Goal: Navigation & Orientation: Go to known website

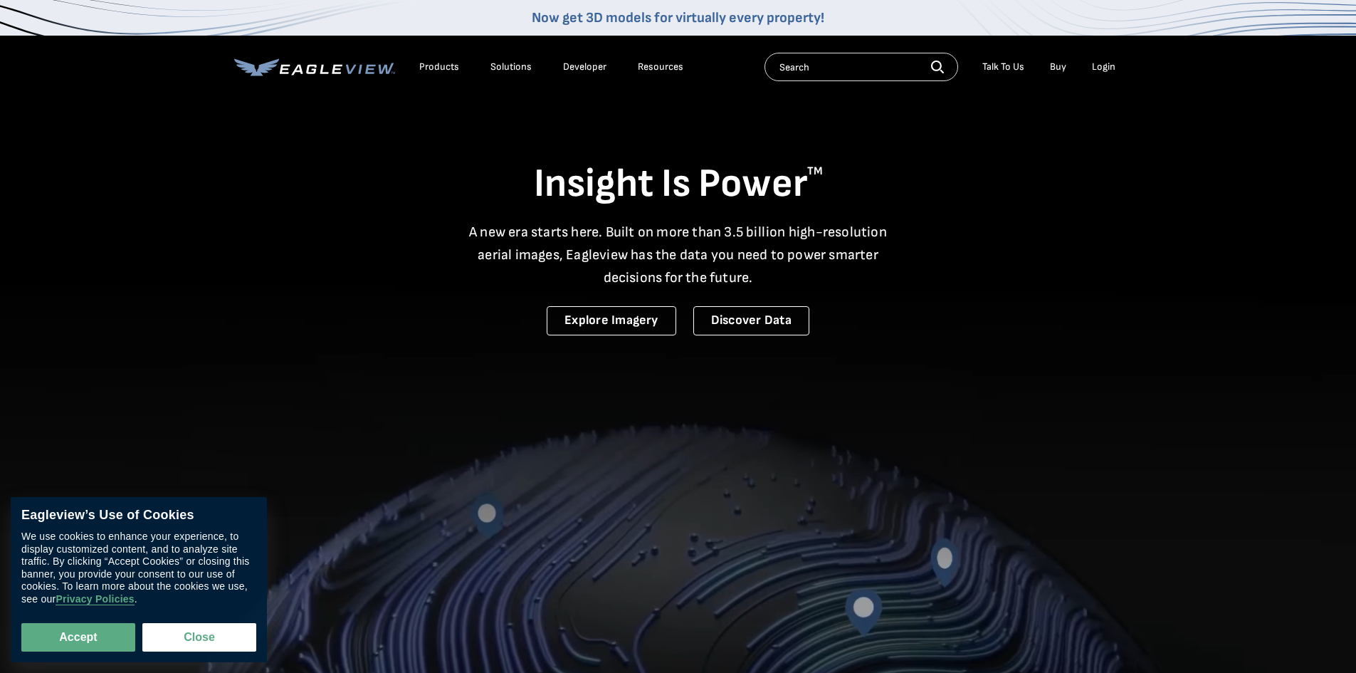
click at [1108, 63] on div "Login" at bounding box center [1103, 67] width 23 height 13
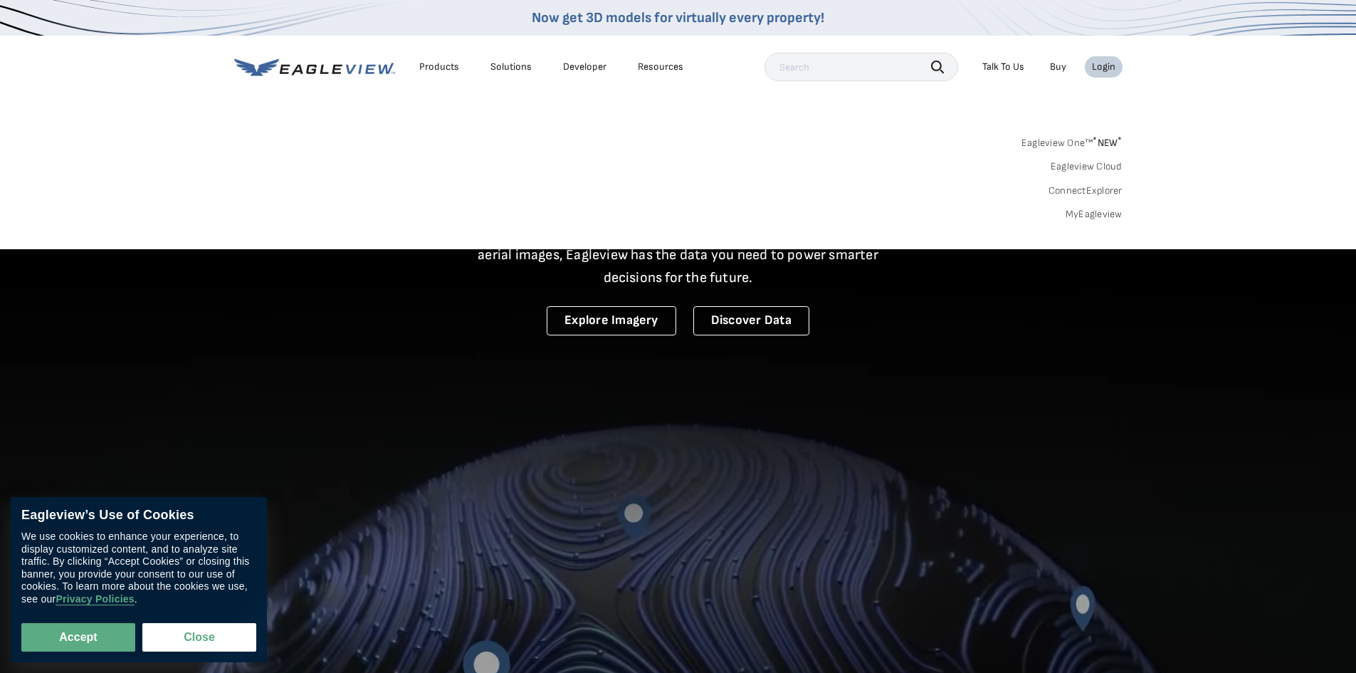
click at [1104, 63] on div "Login" at bounding box center [1103, 67] width 23 height 13
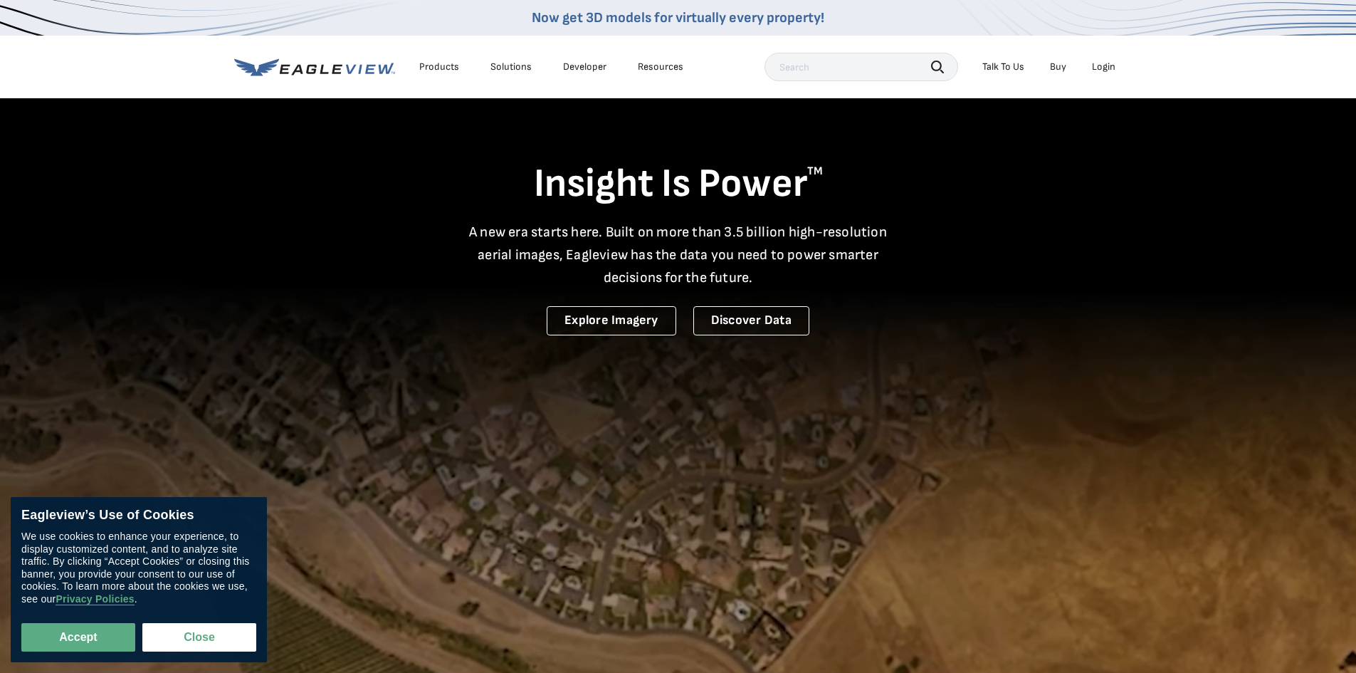
click at [1104, 63] on div "Login" at bounding box center [1103, 67] width 23 height 13
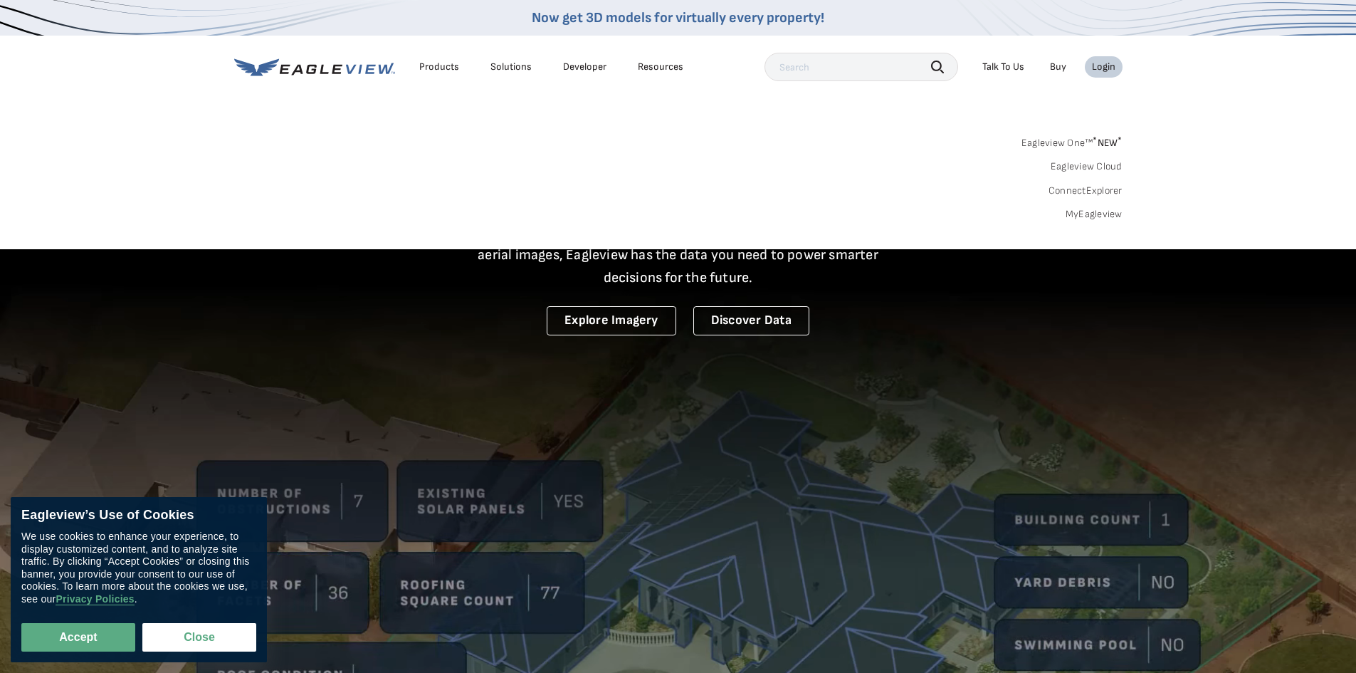
click at [1080, 189] on link "ConnectExplorer" at bounding box center [1086, 190] width 74 height 13
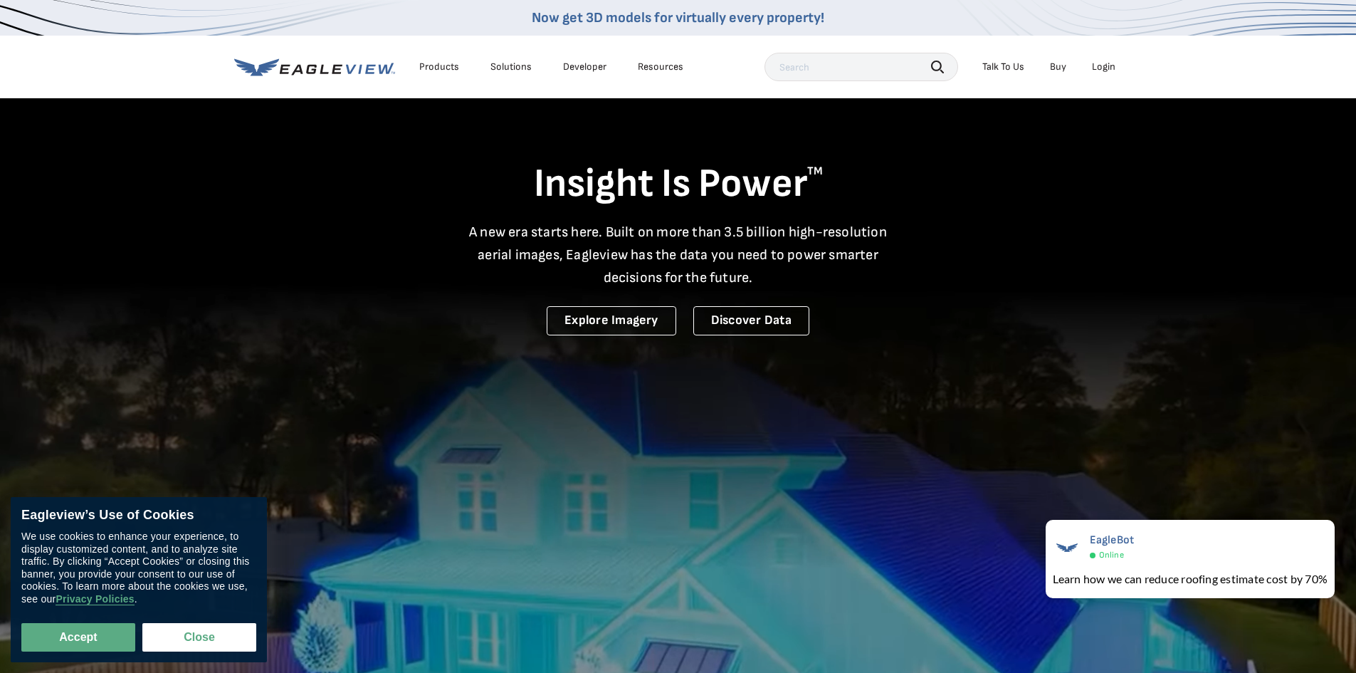
click at [1107, 61] on div "Login" at bounding box center [1103, 67] width 23 height 13
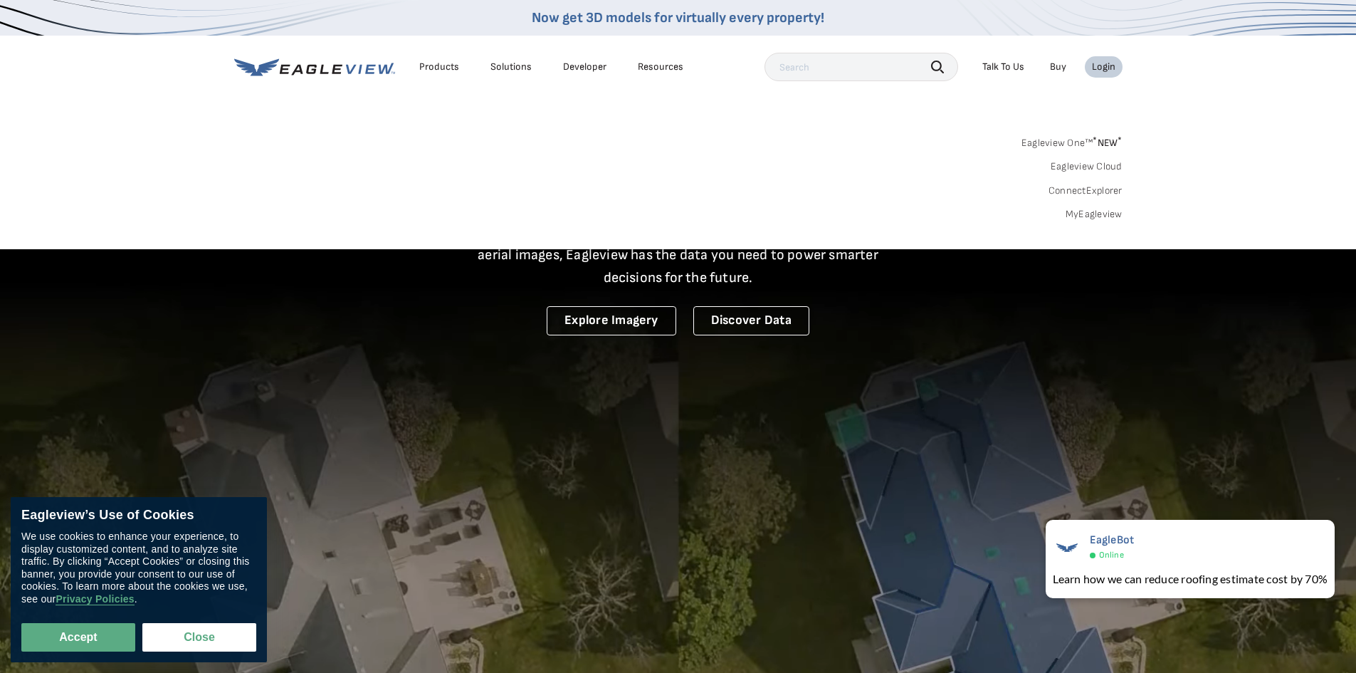
click at [1088, 189] on link "ConnectExplorer" at bounding box center [1086, 190] width 74 height 13
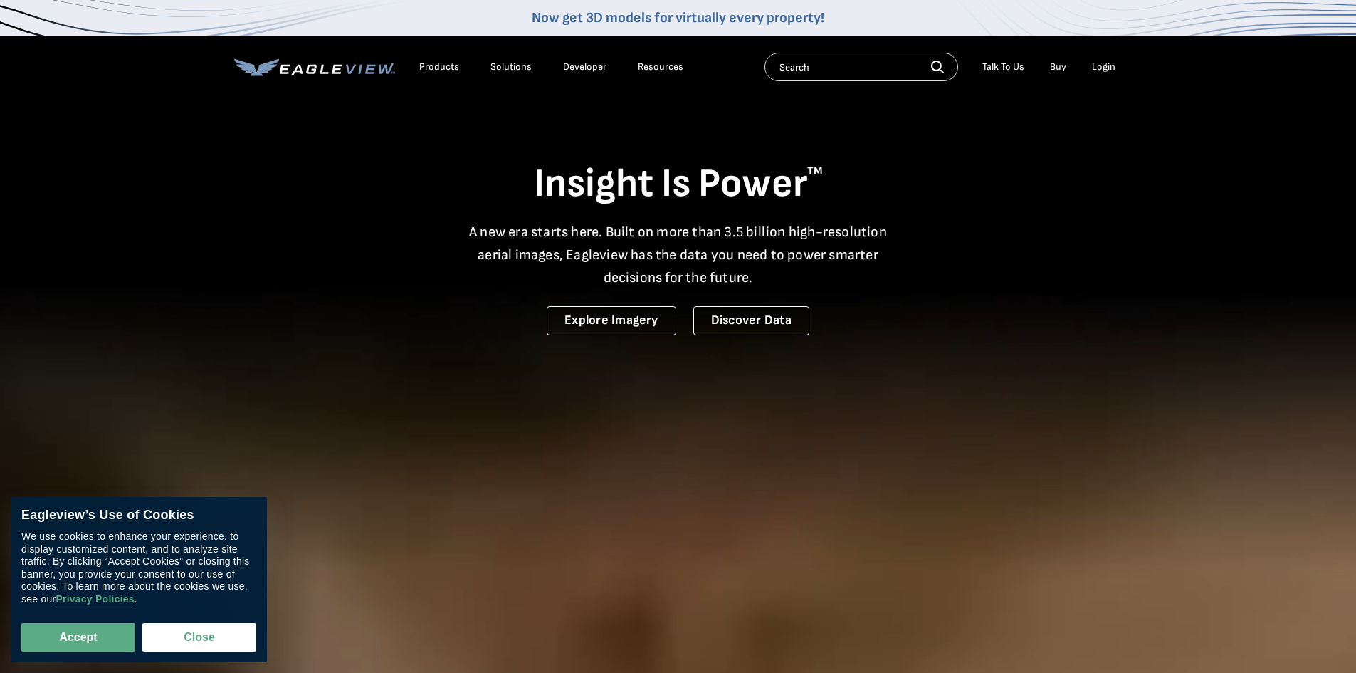
click at [1107, 63] on div "Login" at bounding box center [1103, 67] width 23 height 13
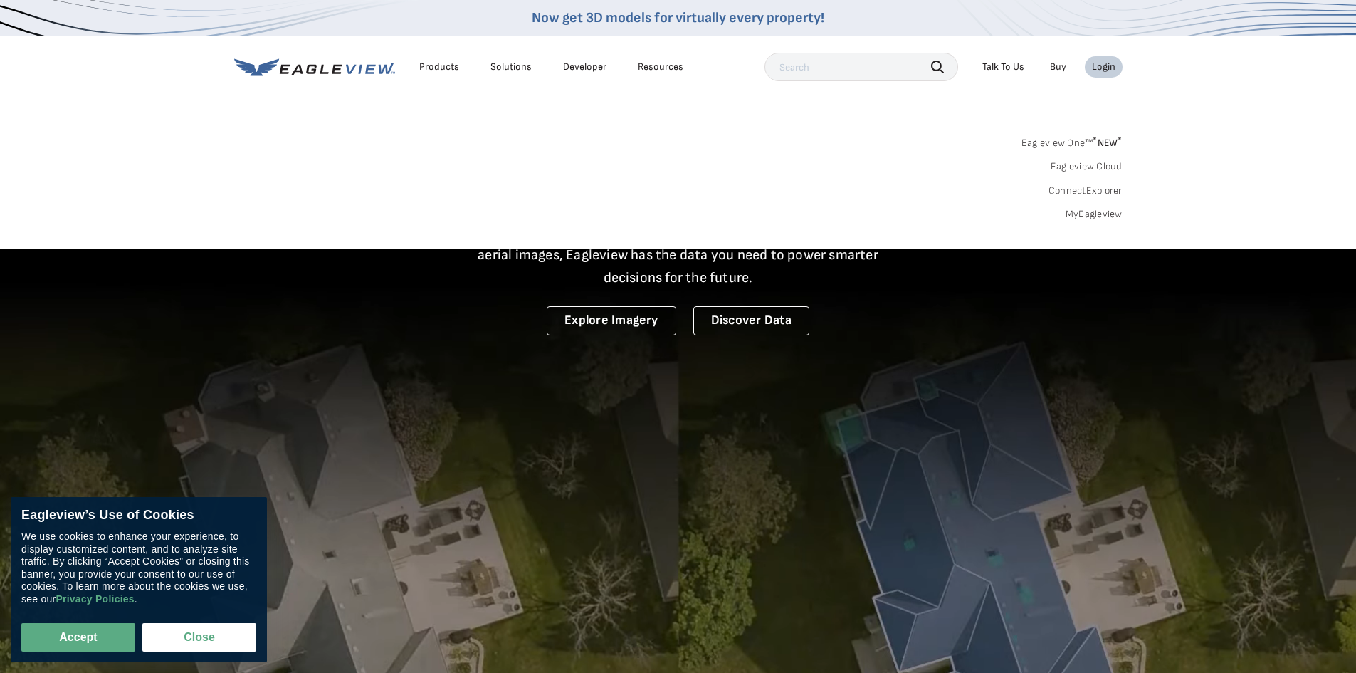
click at [1098, 186] on link "ConnectExplorer" at bounding box center [1086, 190] width 74 height 13
